Goal: Task Accomplishment & Management: Use online tool/utility

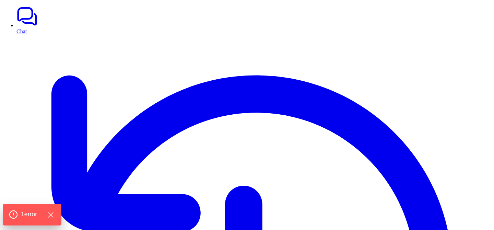
click at [42, 212] on div "1 error" at bounding box center [32, 214] width 46 height 9
click at [50, 211] on icon "Hide Errors" at bounding box center [50, 214] width 9 height 9
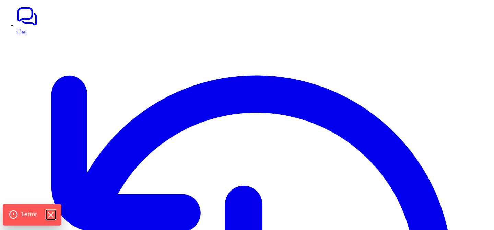
click at [52, 213] on icon "Hide Errors" at bounding box center [50, 214] width 9 height 9
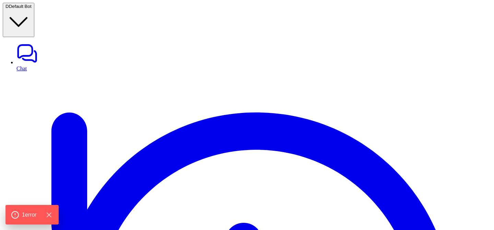
type textarea "**********"
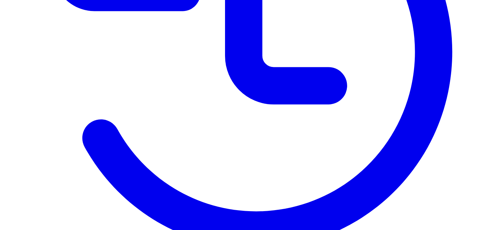
scroll to position [287, 0]
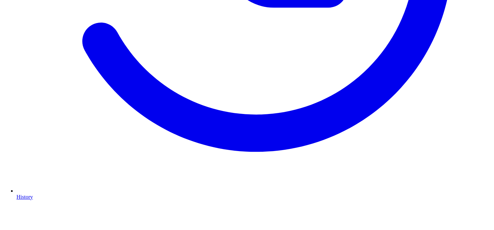
scroll to position [368, 0]
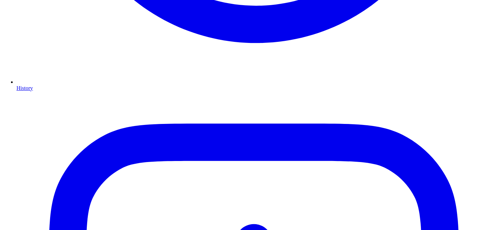
scroll to position [464, 0]
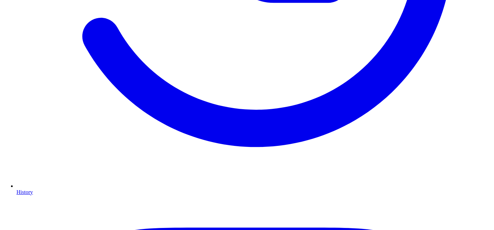
scroll to position [358, 0]
